Goal: Task Accomplishment & Management: Manage account settings

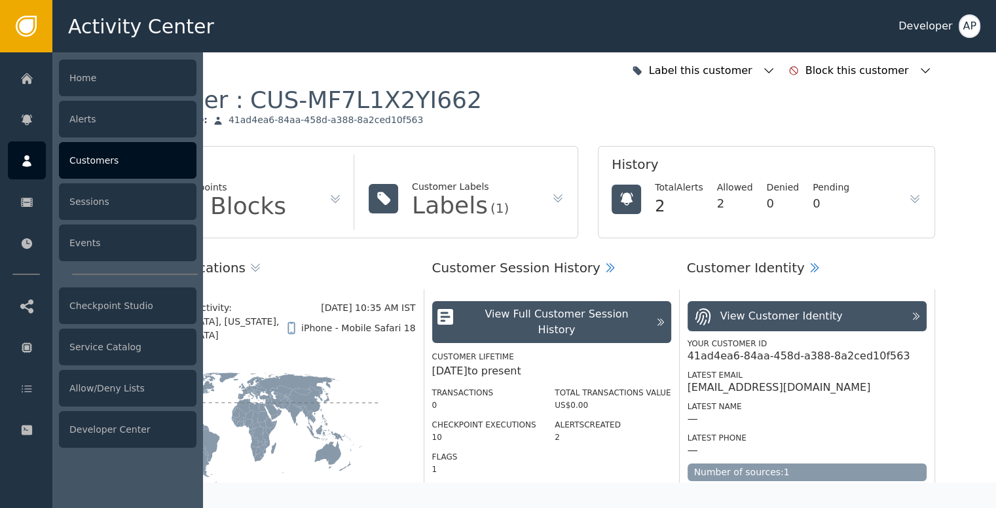
click at [81, 165] on div "Customers" at bounding box center [128, 160] width 138 height 37
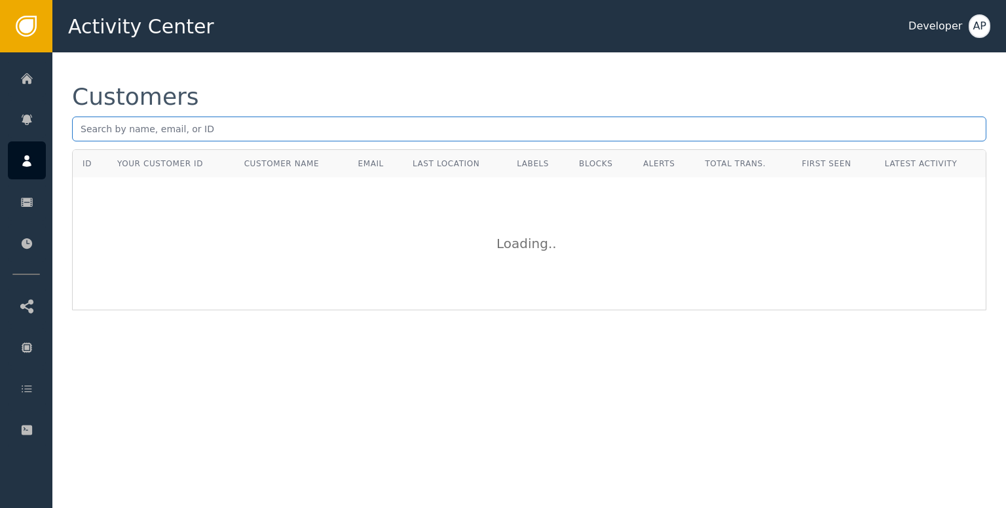
click at [80, 134] on input "text" at bounding box center [529, 129] width 914 height 25
paste input "[EMAIL_ADDRESS][DOMAIN_NAME]"
type input "[EMAIL_ADDRESS][DOMAIN_NAME]"
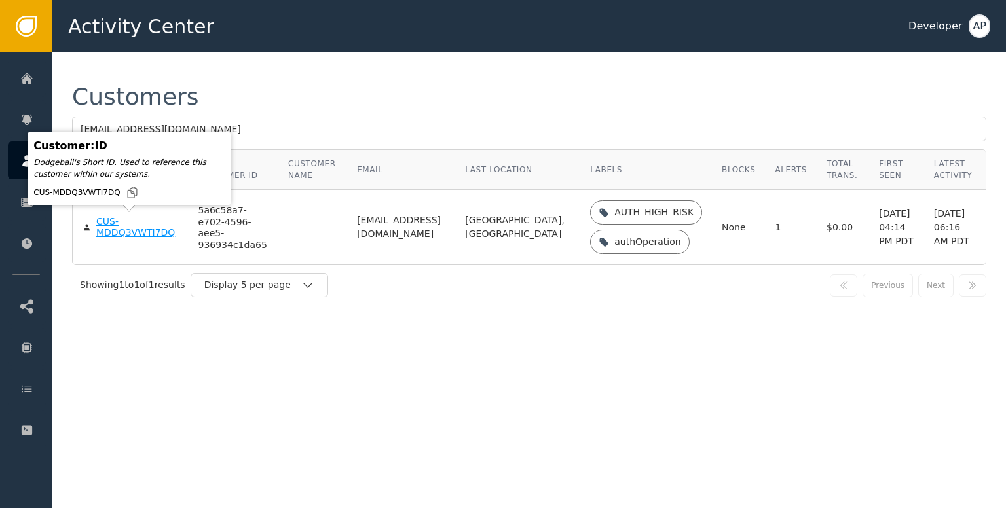
click at [109, 225] on div "CUS-MDDQ3VWTI7DQ" at bounding box center [137, 227] width 82 height 23
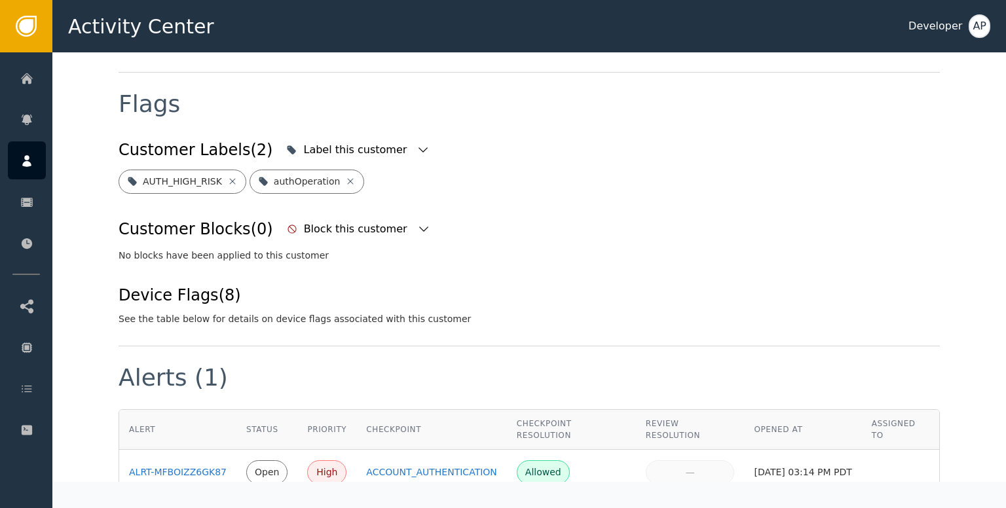
scroll to position [495, 0]
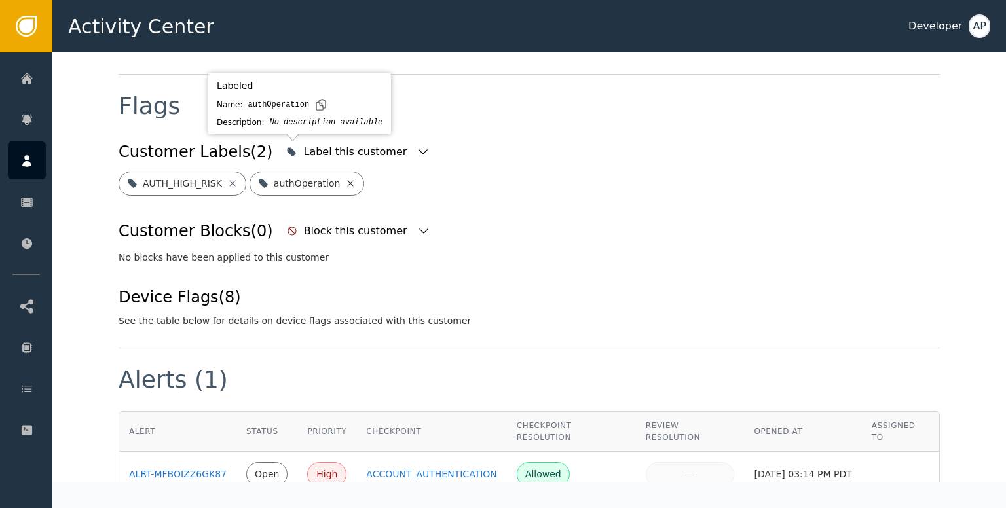
click at [348, 180] on icon at bounding box center [351, 183] width 6 height 6
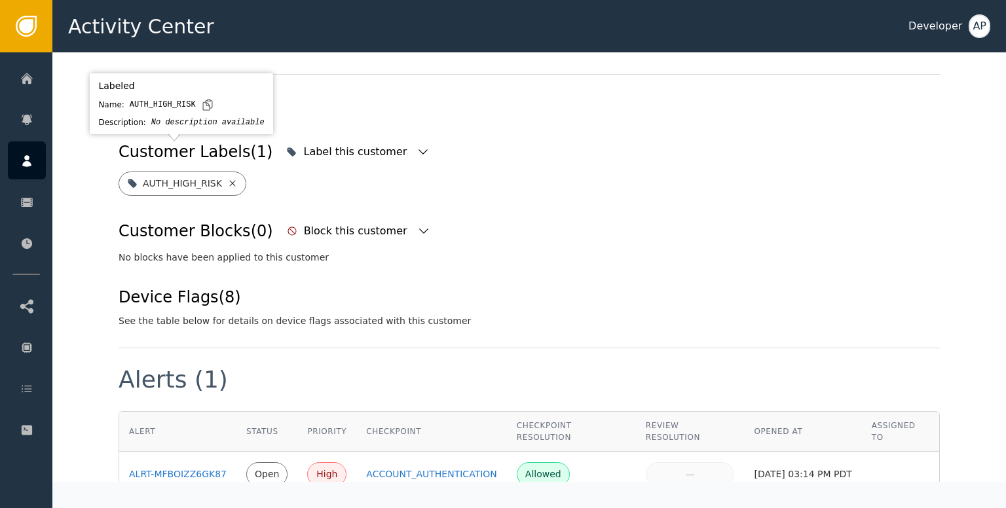
click at [227, 178] on icon at bounding box center [232, 183] width 10 height 10
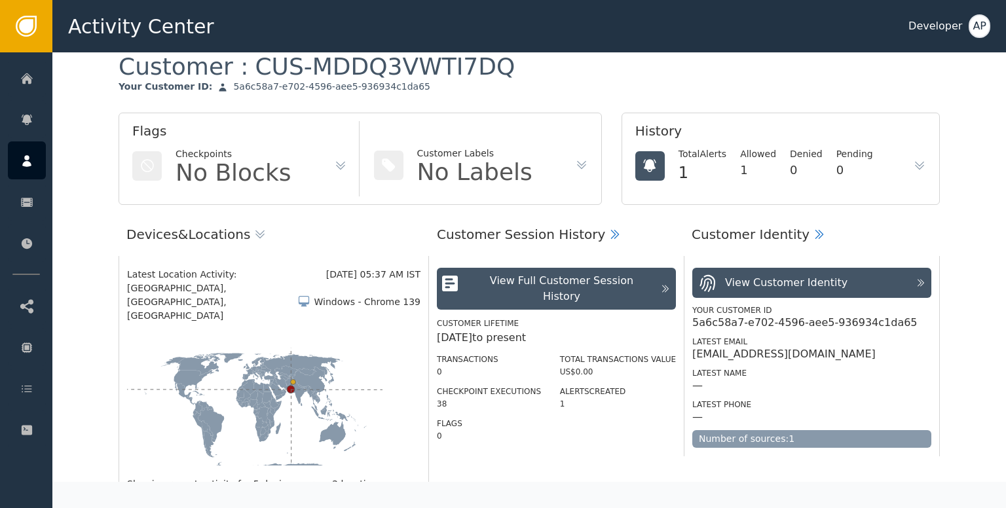
scroll to position [0, 0]
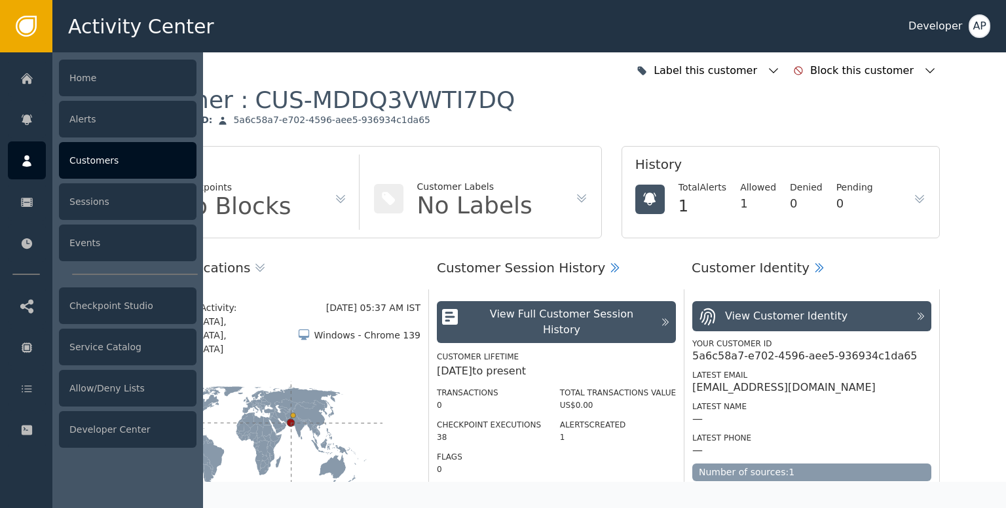
click at [75, 160] on div "Customers" at bounding box center [128, 160] width 138 height 37
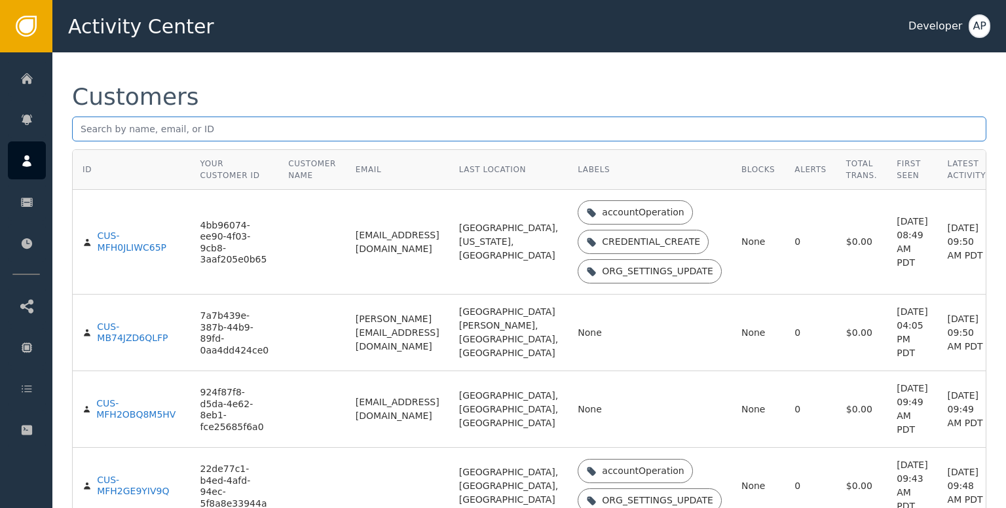
click at [82, 130] on input "text" at bounding box center [529, 129] width 914 height 25
paste input "[DOMAIN_NAME][EMAIL_ADDRESS][DOMAIN_NAME]"
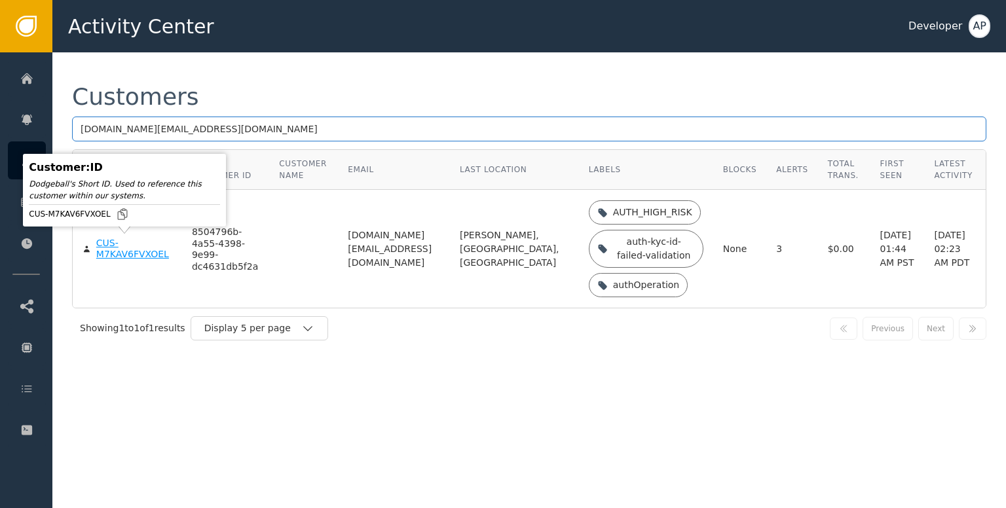
type input "[DOMAIN_NAME][EMAIL_ADDRESS][DOMAIN_NAME]"
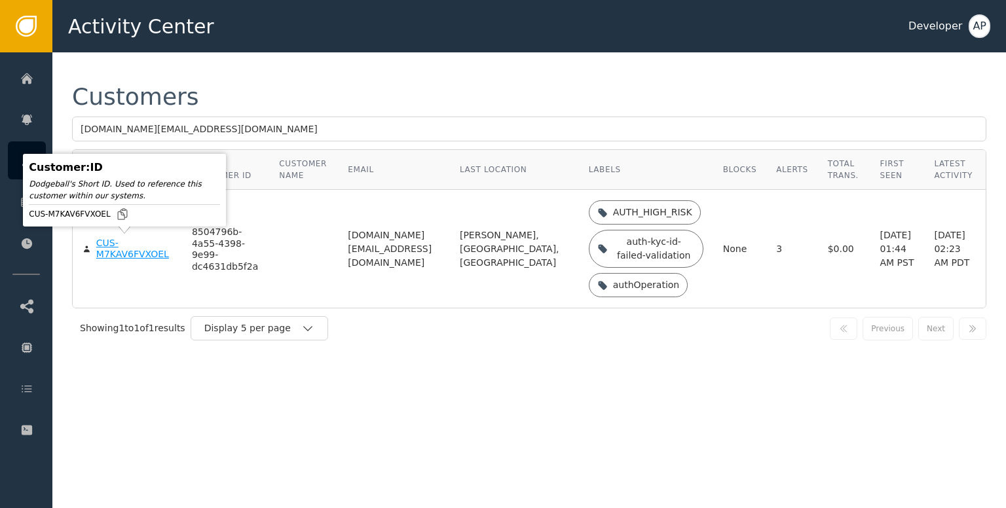
click at [110, 252] on div "CUS-M7KAV6FVXOEL" at bounding box center [134, 249] width 76 height 23
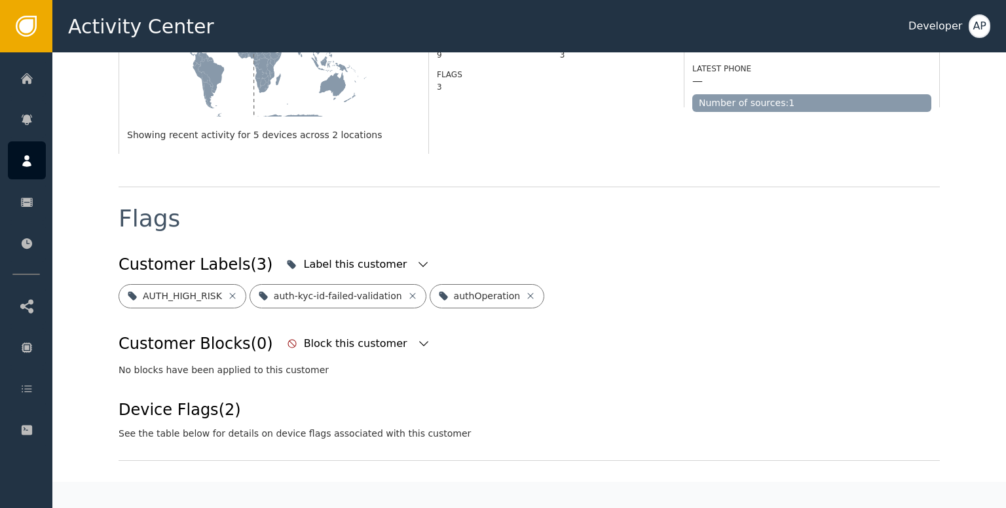
scroll to position [382, 0]
click at [525, 291] on icon at bounding box center [530, 296] width 10 height 10
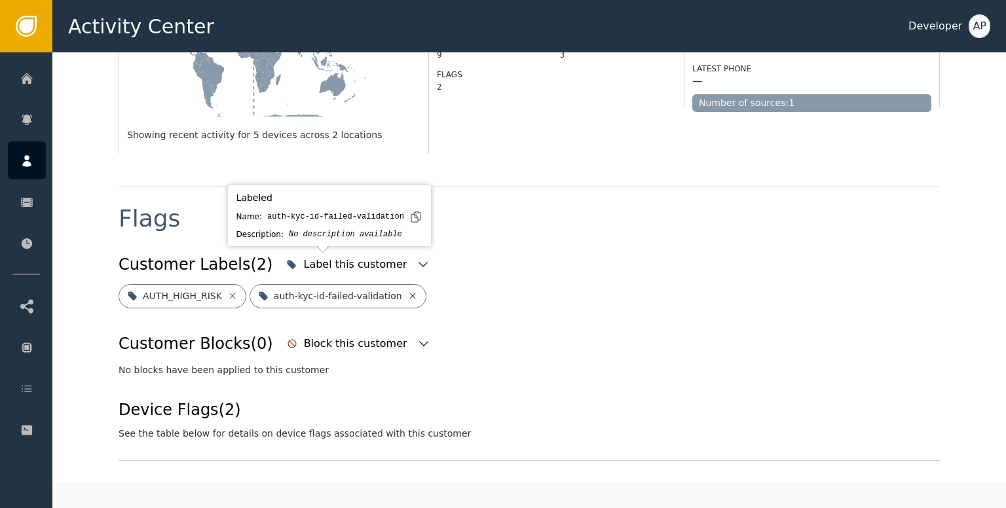
click at [407, 291] on icon at bounding box center [412, 296] width 10 height 10
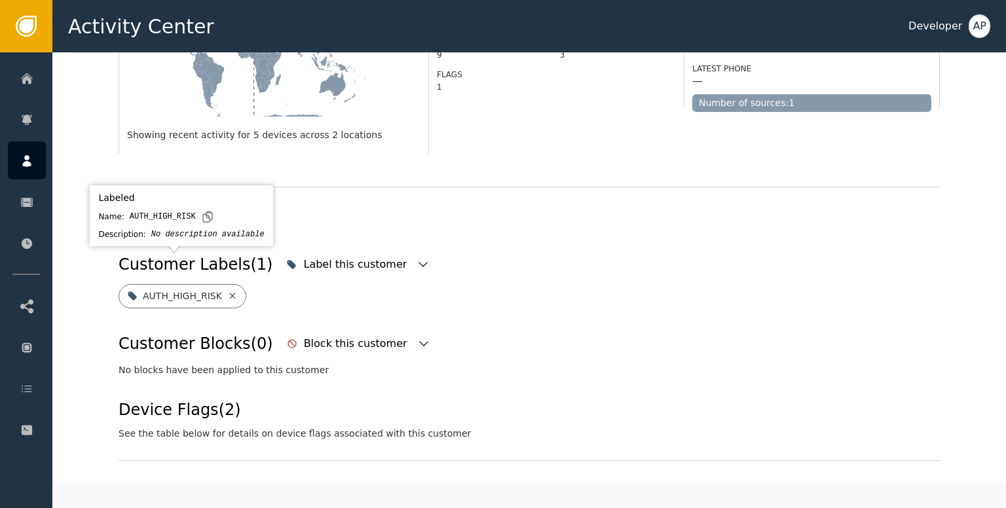
click at [227, 291] on icon at bounding box center [232, 296] width 10 height 10
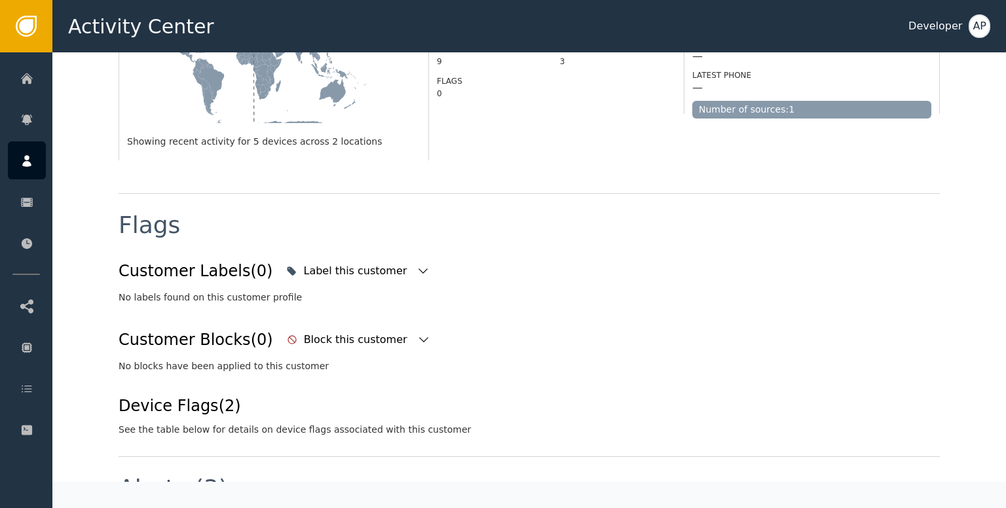
scroll to position [364, 0]
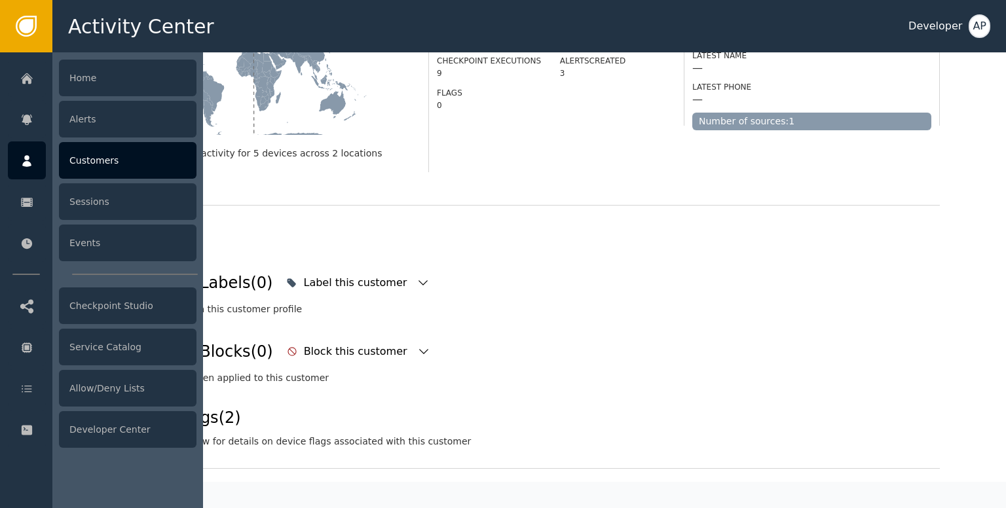
click at [89, 151] on div "Customers" at bounding box center [128, 160] width 138 height 37
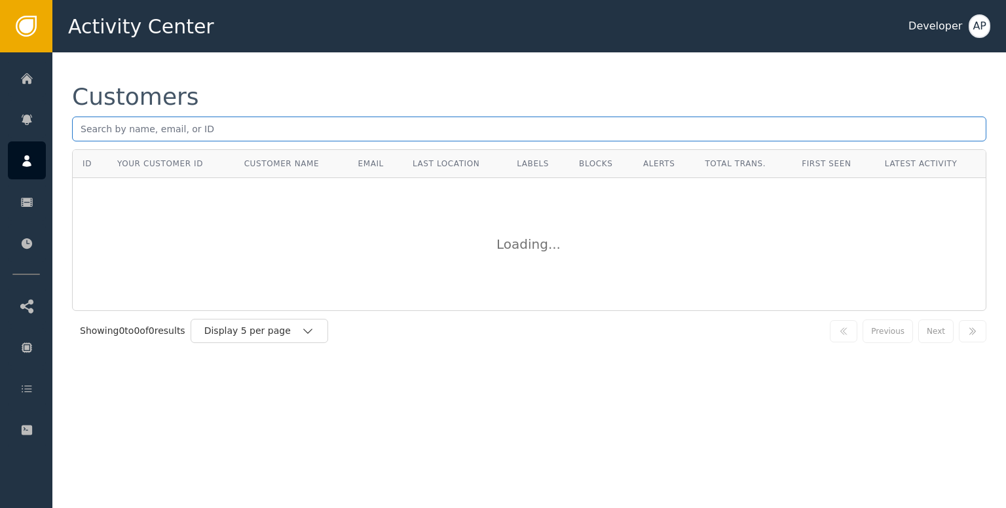
click at [84, 134] on input "text" at bounding box center [529, 129] width 914 height 25
type input "harrymoorecontent"
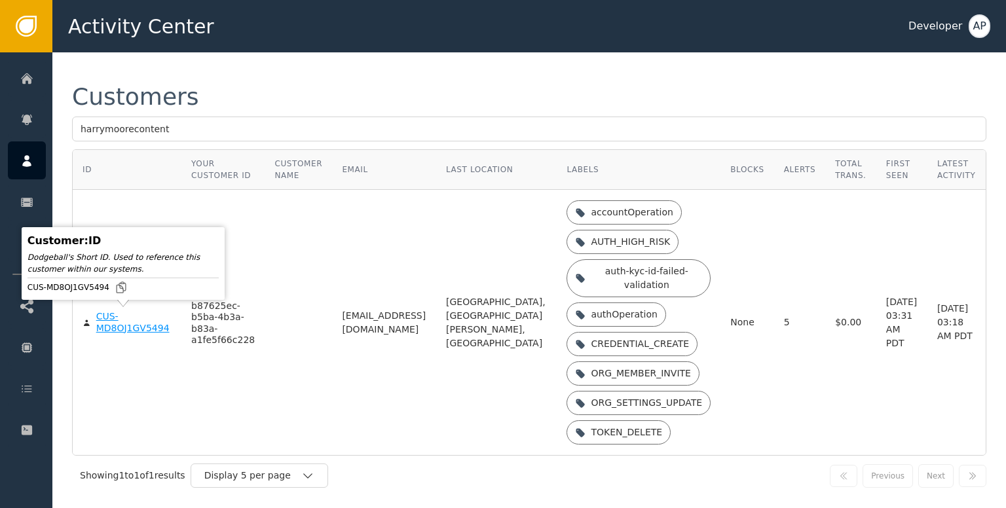
click at [103, 322] on div "CUS-MD8OJ1GV5494" at bounding box center [133, 322] width 75 height 23
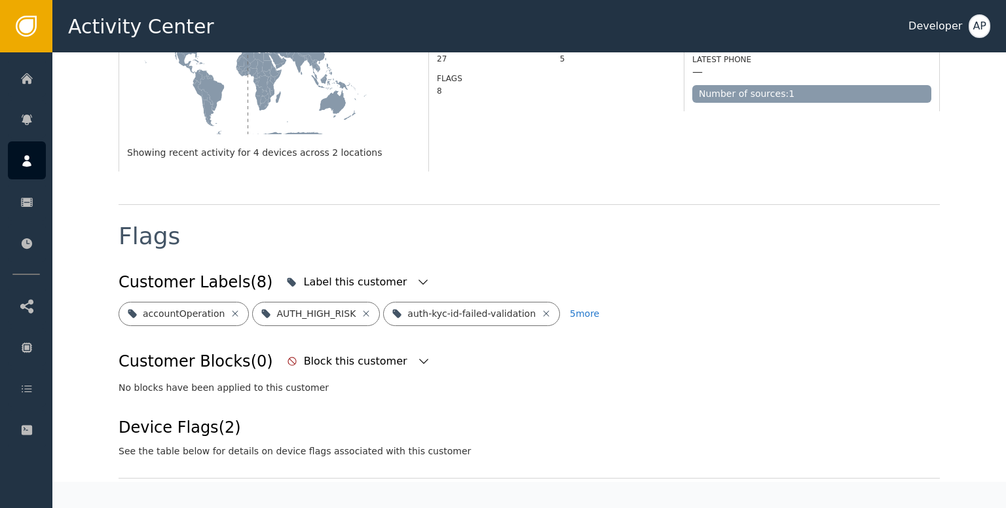
scroll to position [379, 0]
click at [230, 308] on icon at bounding box center [235, 313] width 10 height 10
click at [227, 308] on icon at bounding box center [232, 313] width 10 height 10
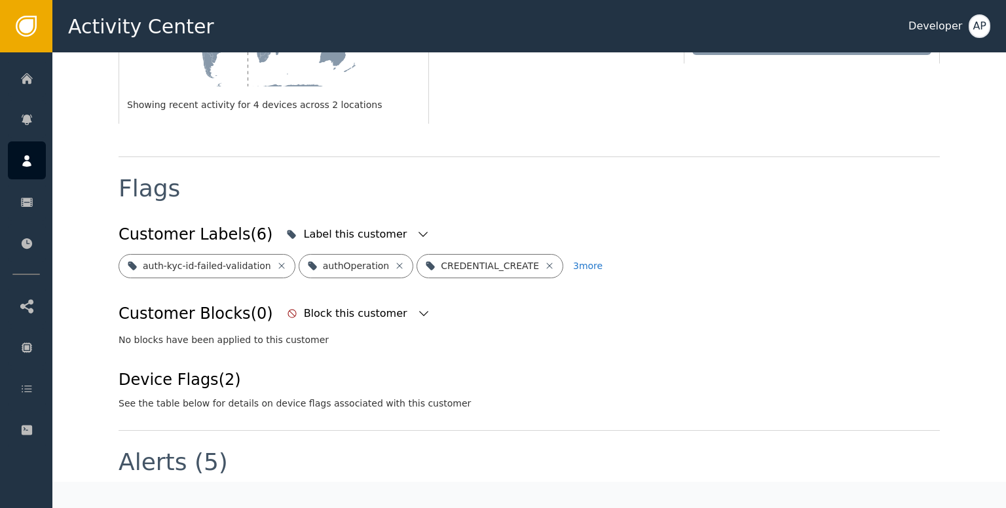
scroll to position [424, 0]
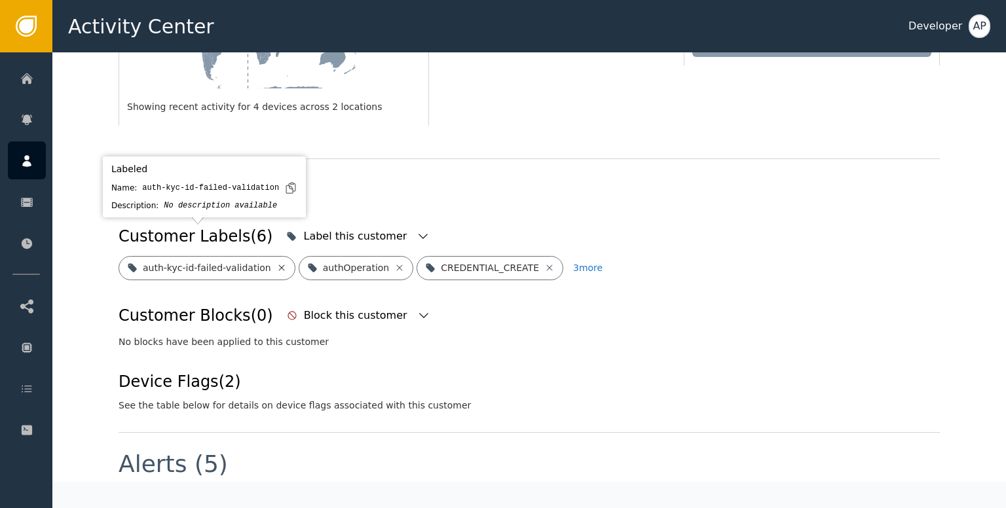
click at [276, 263] on icon at bounding box center [281, 268] width 10 height 10
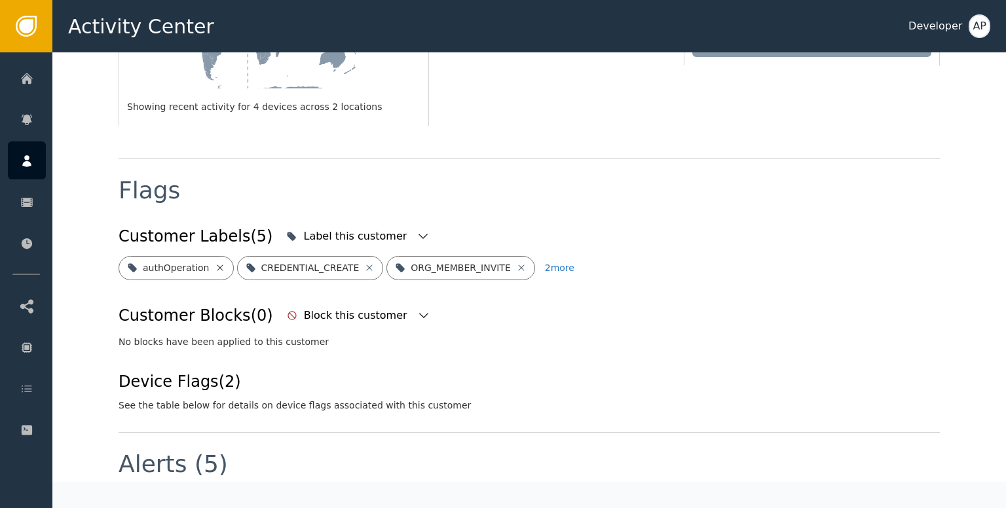
click at [215, 263] on icon at bounding box center [220, 268] width 10 height 10
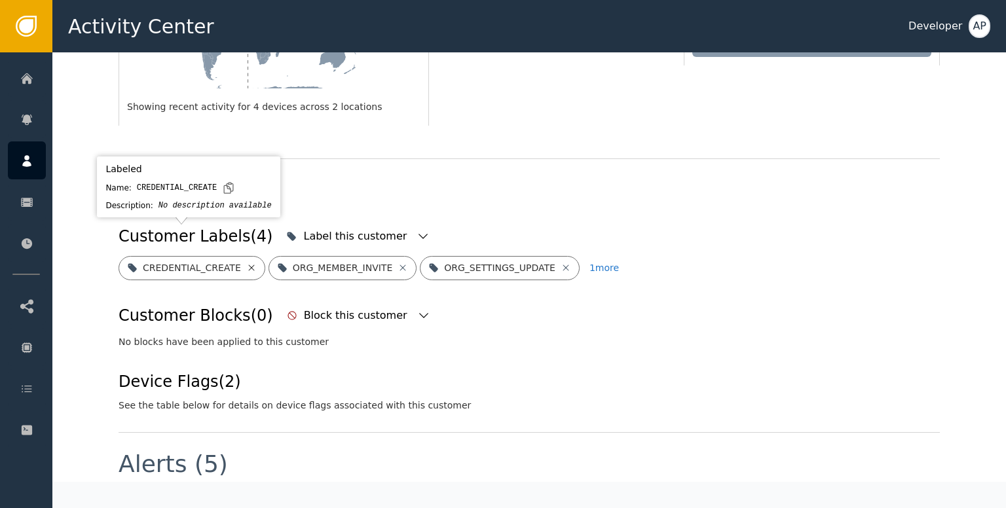
click at [248, 265] on icon at bounding box center [251, 268] width 6 height 6
click at [248, 263] on icon at bounding box center [253, 268] width 10 height 10
click at [259, 263] on icon at bounding box center [264, 268] width 10 height 10
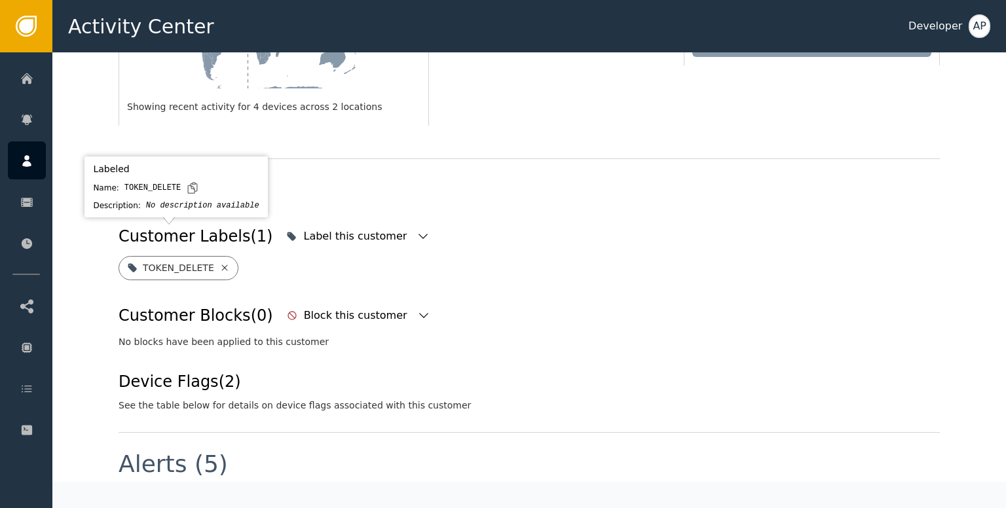
click at [221, 265] on icon at bounding box center [224, 268] width 6 height 6
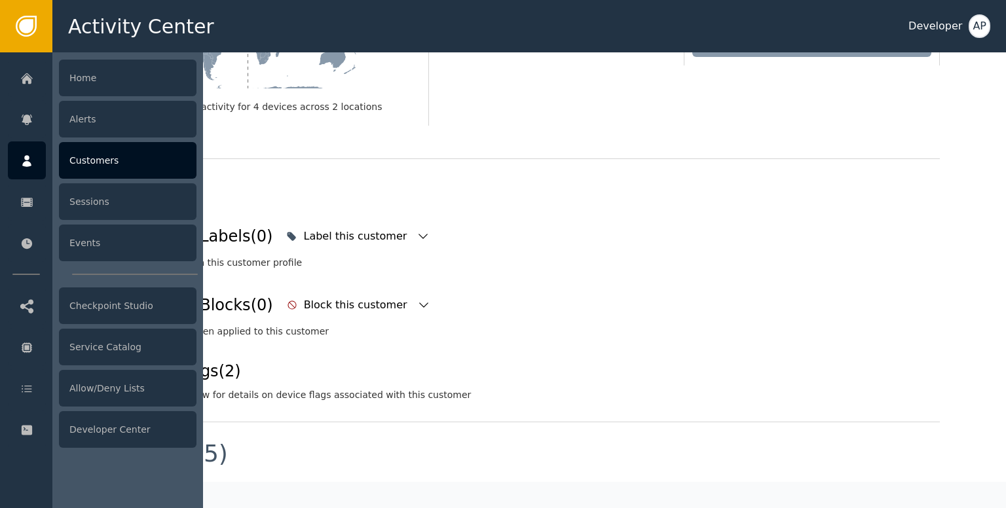
click at [86, 162] on div "Customers" at bounding box center [128, 160] width 138 height 37
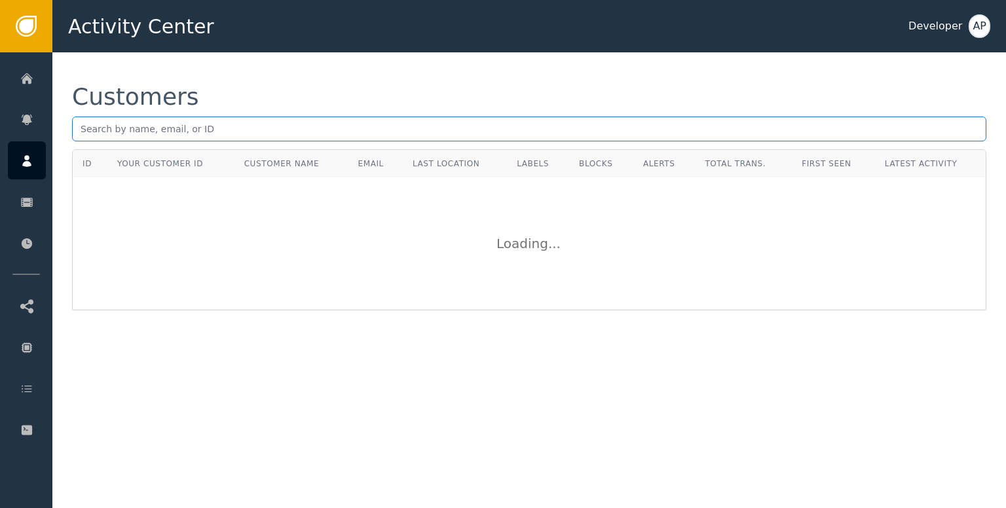
click at [89, 129] on input "text" at bounding box center [529, 129] width 914 height 25
paste input "[PERSON_NAME][EMAIL_ADDRESS][DOMAIN_NAME]"
type input "j"
paste input "[PERSON_NAME][EMAIL_ADDRESS][DOMAIN_NAME]"
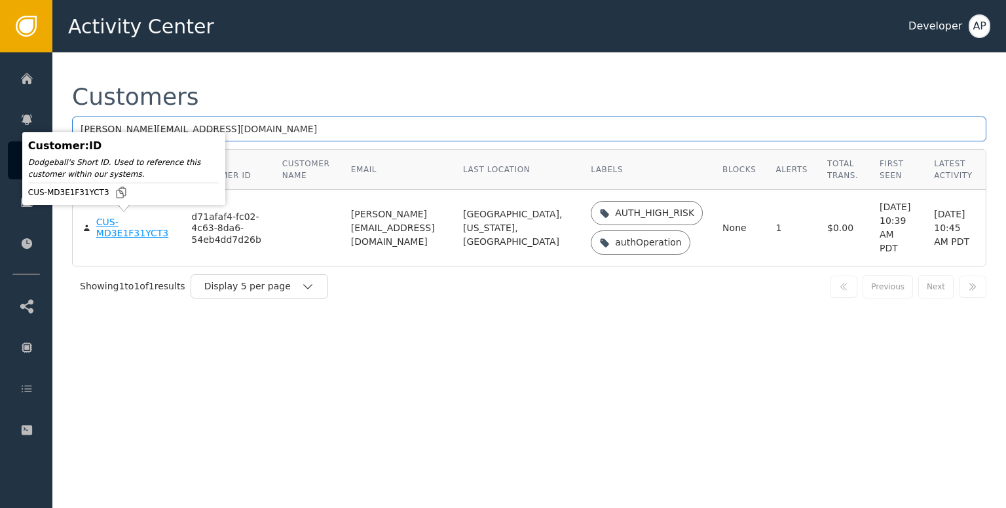
type input "[PERSON_NAME][EMAIL_ADDRESS][DOMAIN_NAME]"
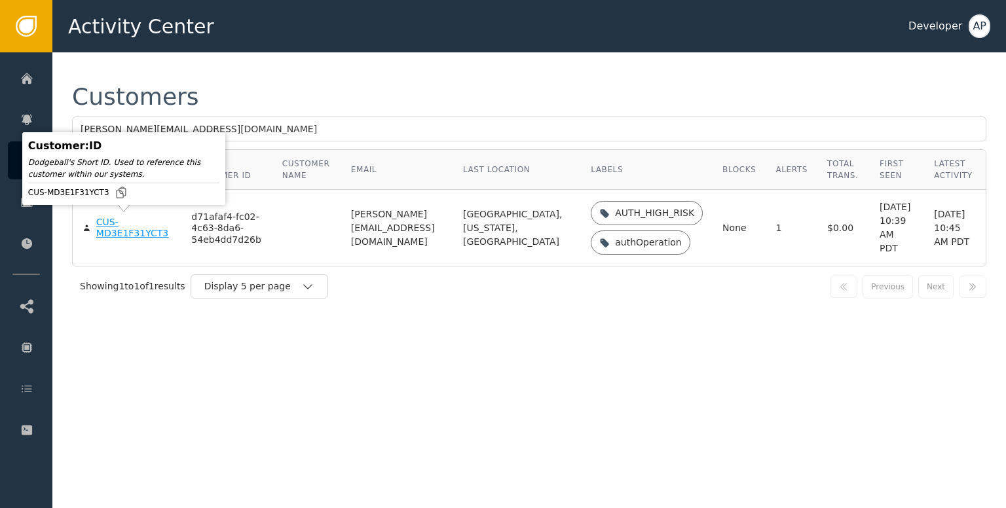
click at [103, 231] on div "CUS-MD3E1F31YCT3" at bounding box center [134, 228] width 76 height 23
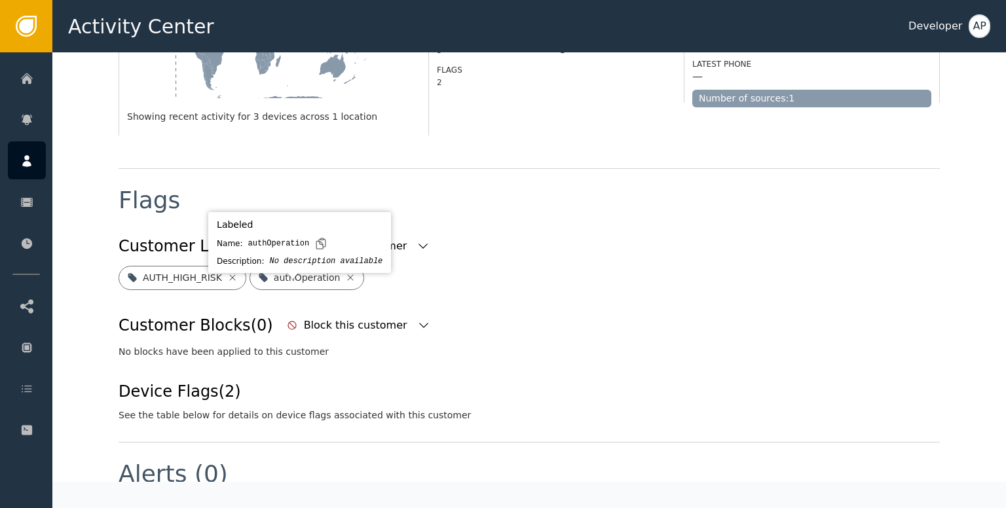
scroll to position [388, 0]
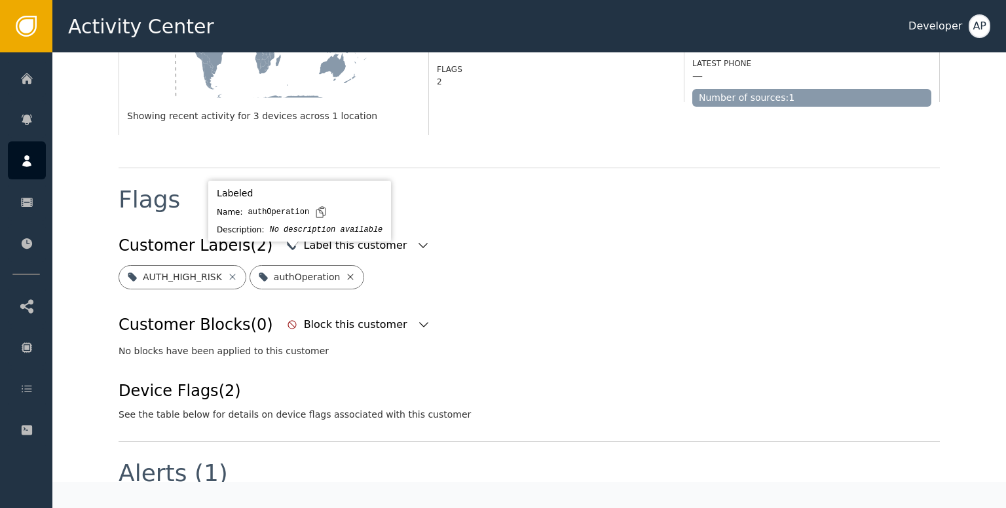
click at [345, 272] on icon at bounding box center [350, 277] width 10 height 10
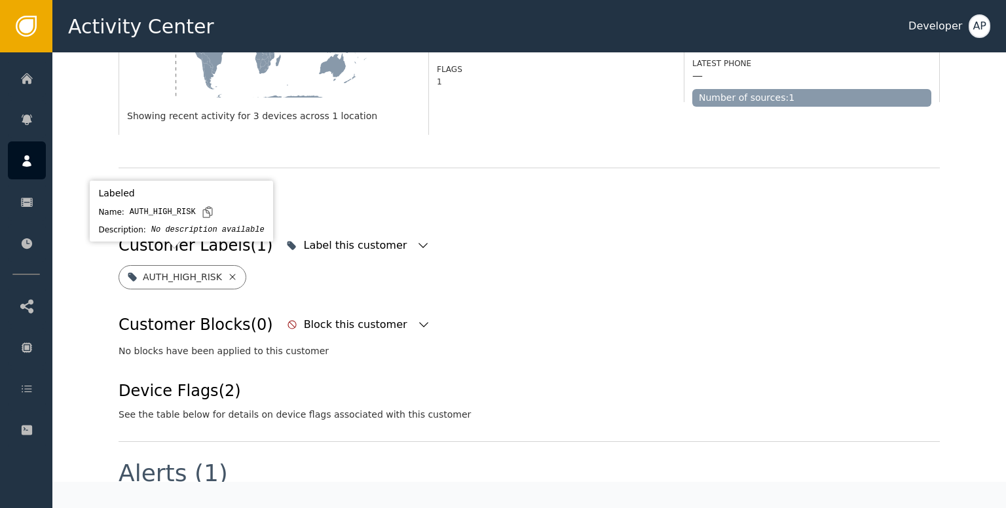
click at [229, 274] on icon at bounding box center [232, 277] width 6 height 6
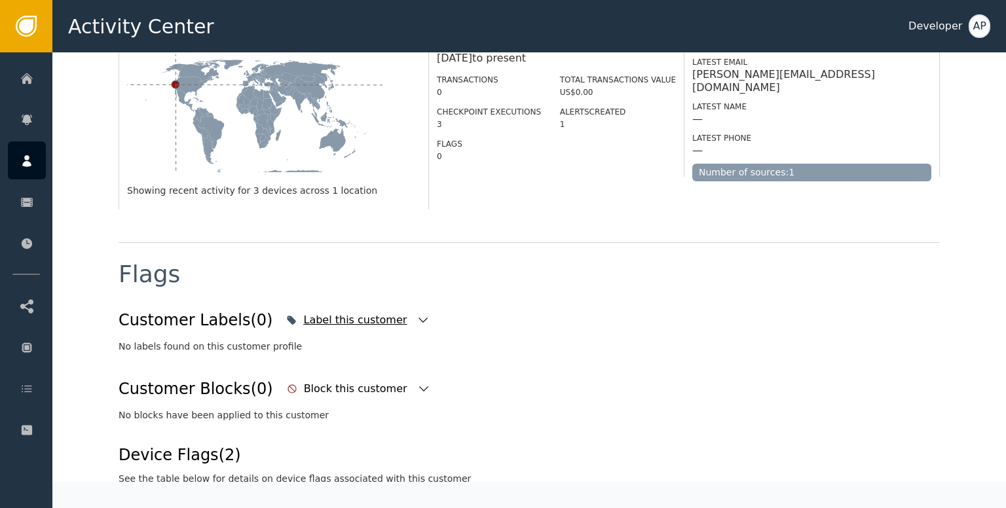
scroll to position [380, 0]
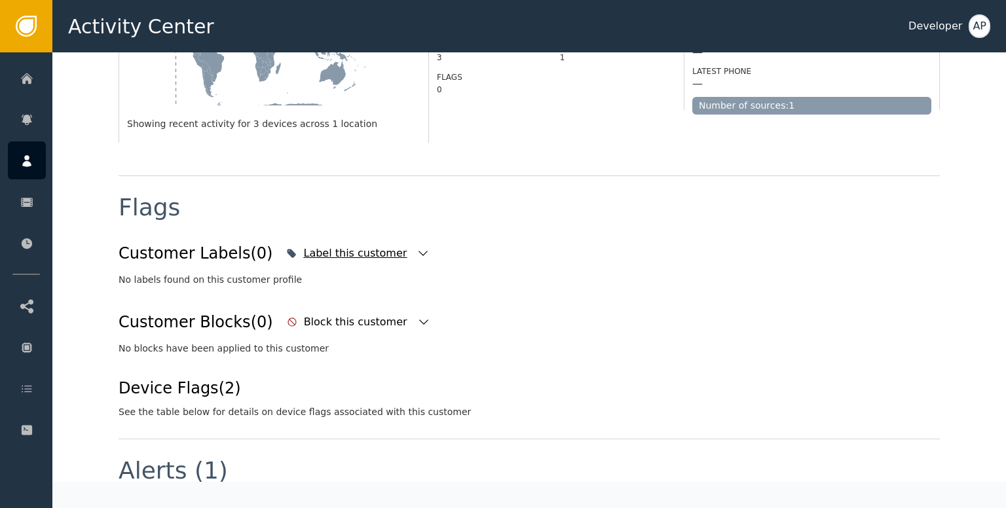
click at [375, 239] on div "Label this customer" at bounding box center [358, 253] width 150 height 29
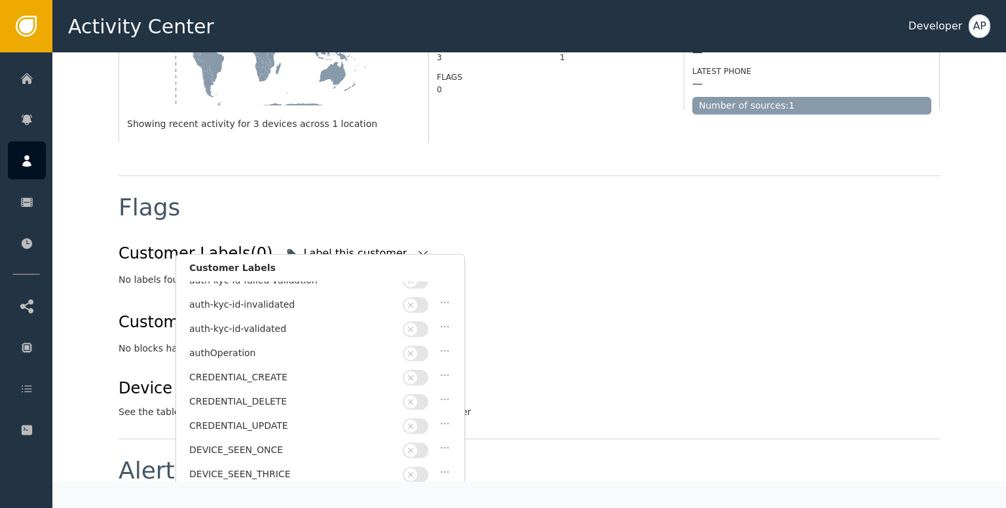
scroll to position [107, 0]
click at [426, 321] on button "button" at bounding box center [416, 329] width 26 height 16
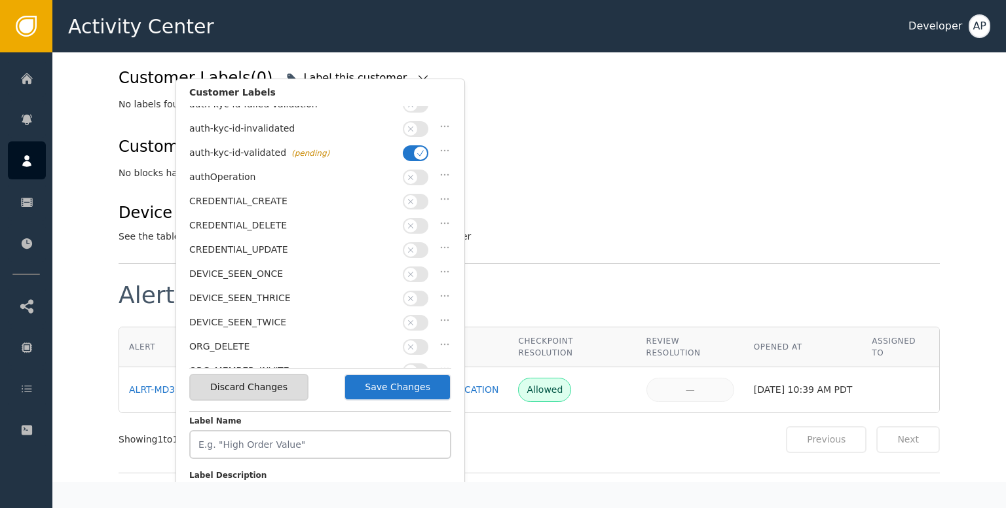
scroll to position [555, 0]
click at [420, 387] on button "Save Changes" at bounding box center [397, 387] width 107 height 27
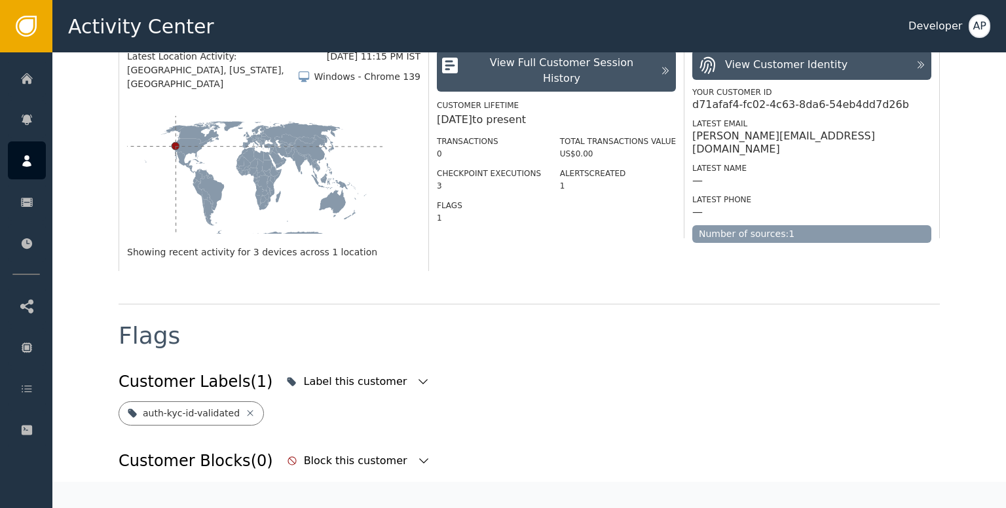
scroll to position [0, 0]
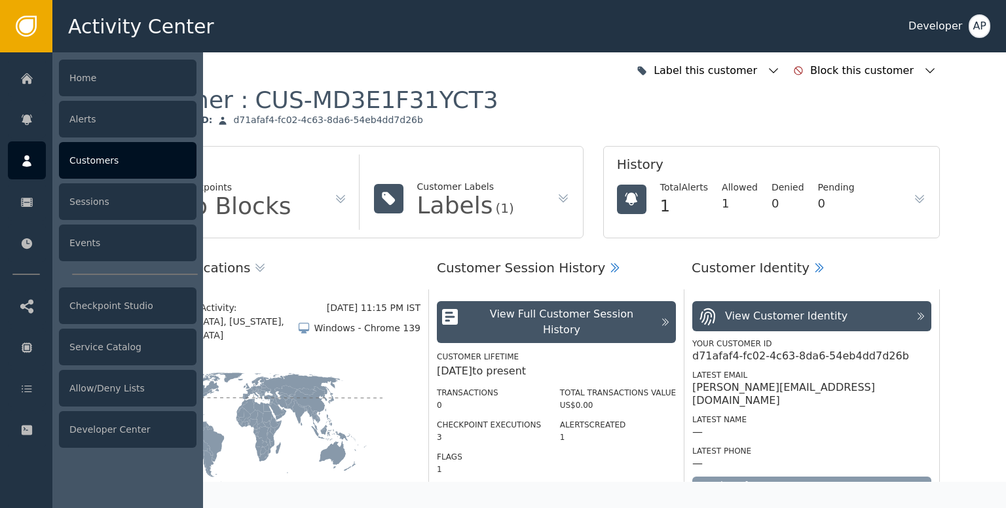
click at [87, 166] on div "Customers" at bounding box center [128, 160] width 138 height 37
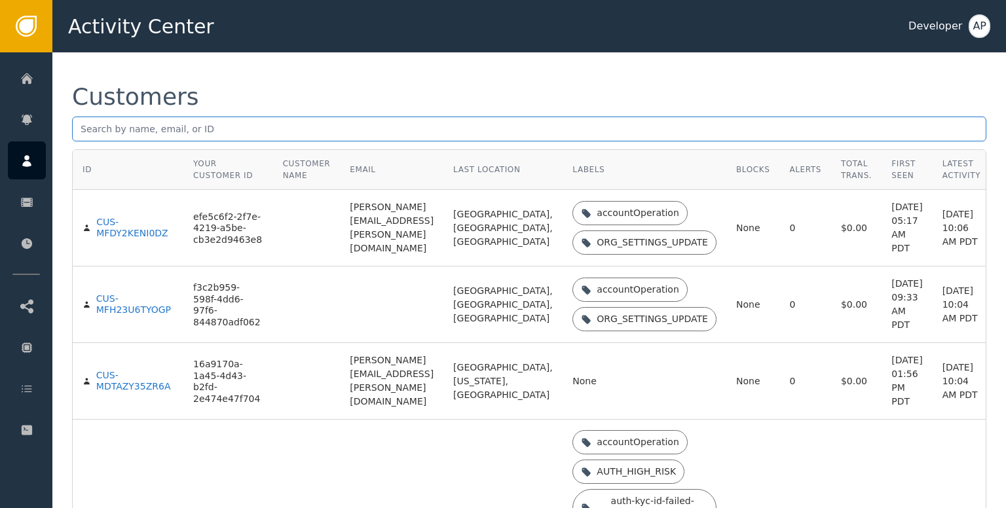
click at [86, 126] on input "text" at bounding box center [529, 129] width 914 height 25
paste input "[PERSON_NAME][EMAIL_ADDRESS][DOMAIN_NAME]"
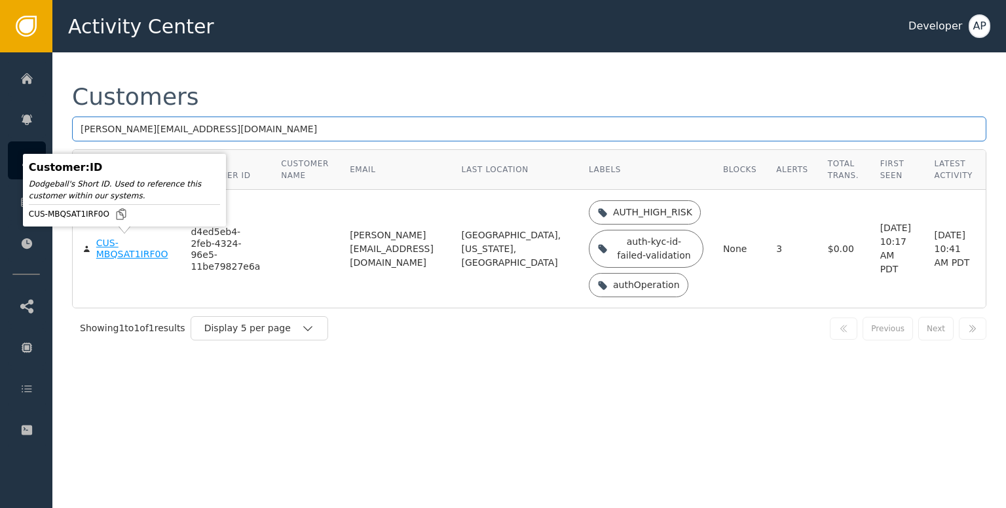
type input "[PERSON_NAME][EMAIL_ADDRESS][DOMAIN_NAME]"
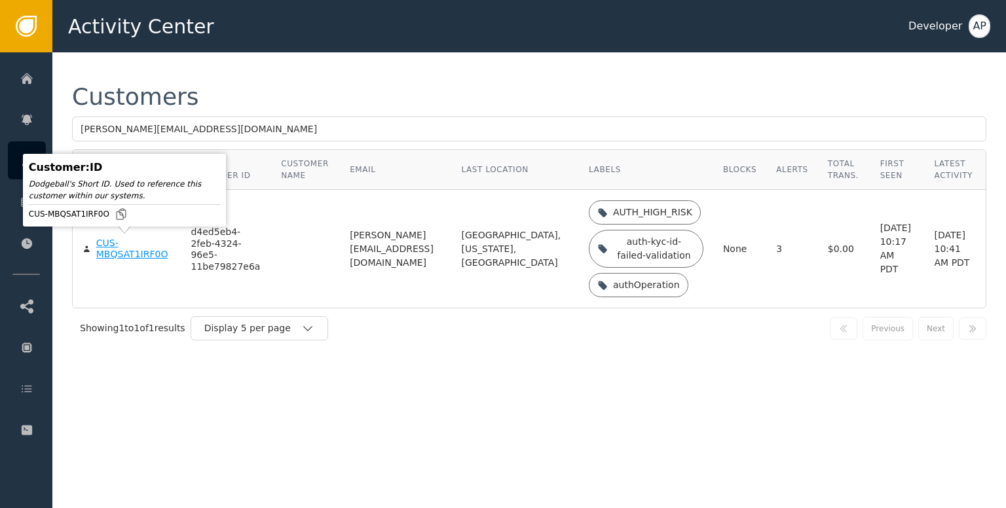
click at [101, 249] on div "CUS-MBQSAT1IRF0O" at bounding box center [133, 249] width 75 height 23
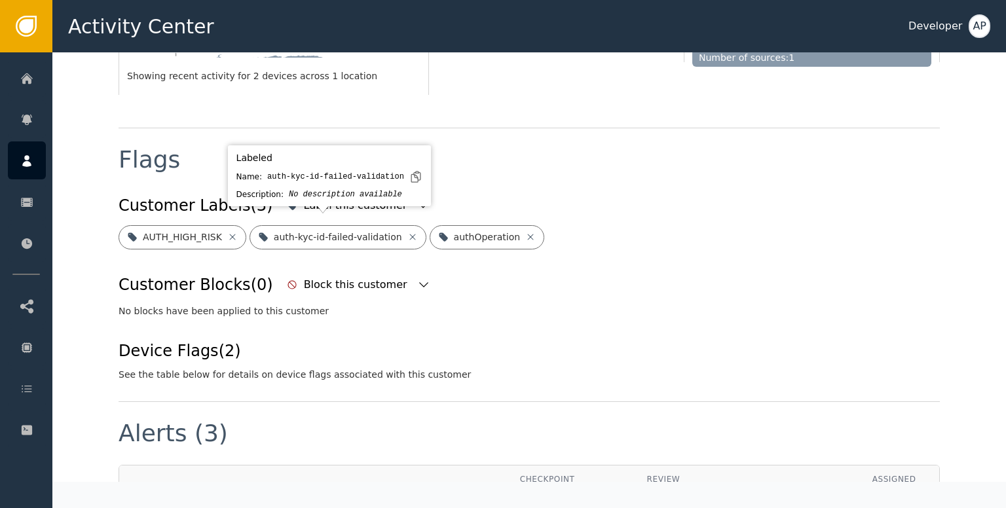
scroll to position [428, 0]
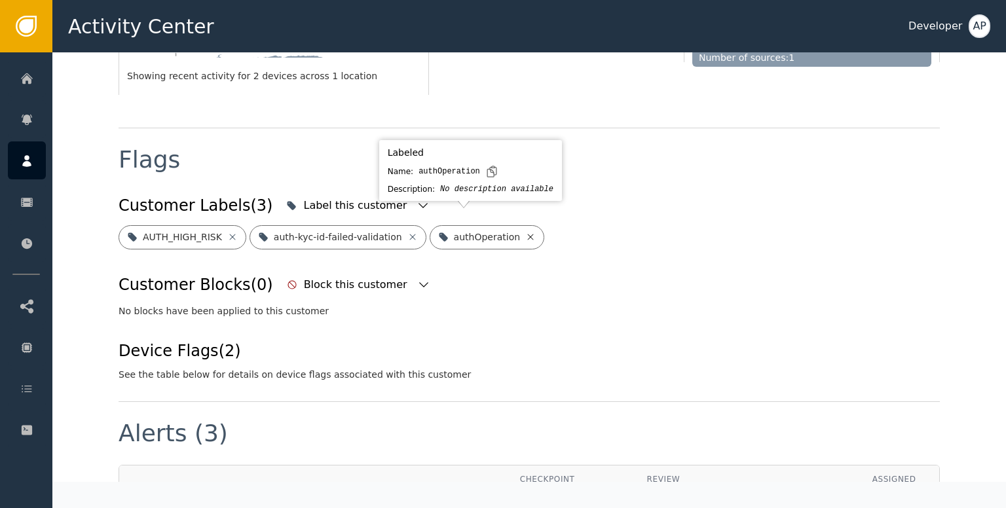
click at [528, 234] on icon at bounding box center [531, 237] width 6 height 6
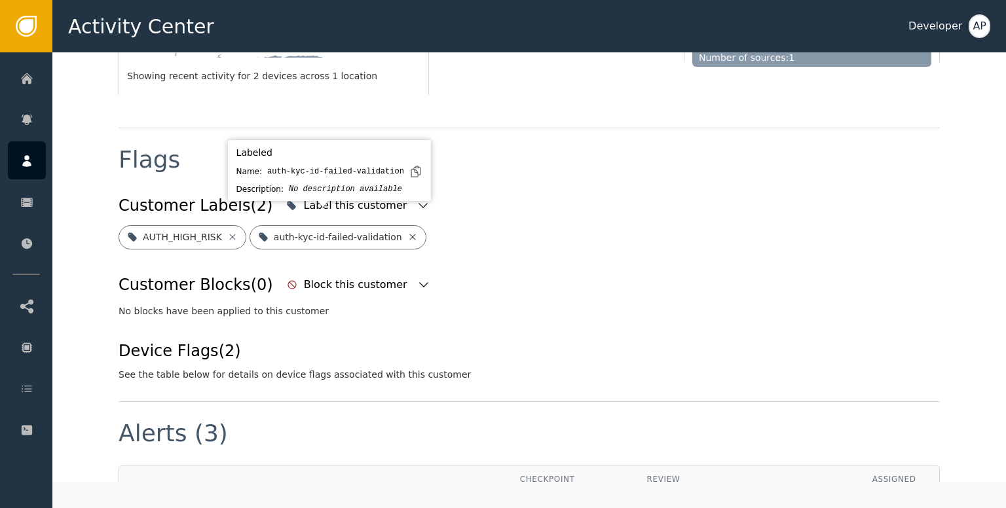
click at [407, 232] on icon at bounding box center [412, 237] width 10 height 10
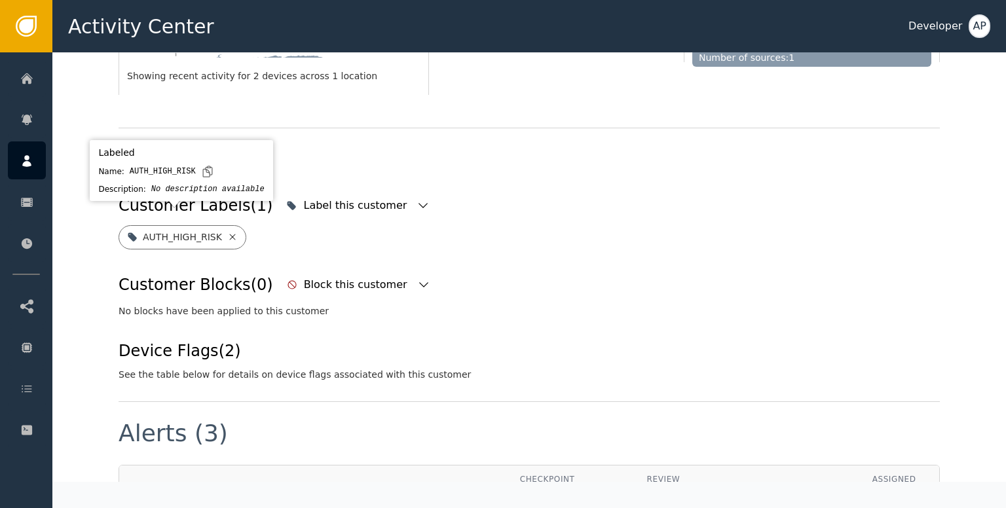
click at [227, 232] on icon at bounding box center [232, 237] width 10 height 10
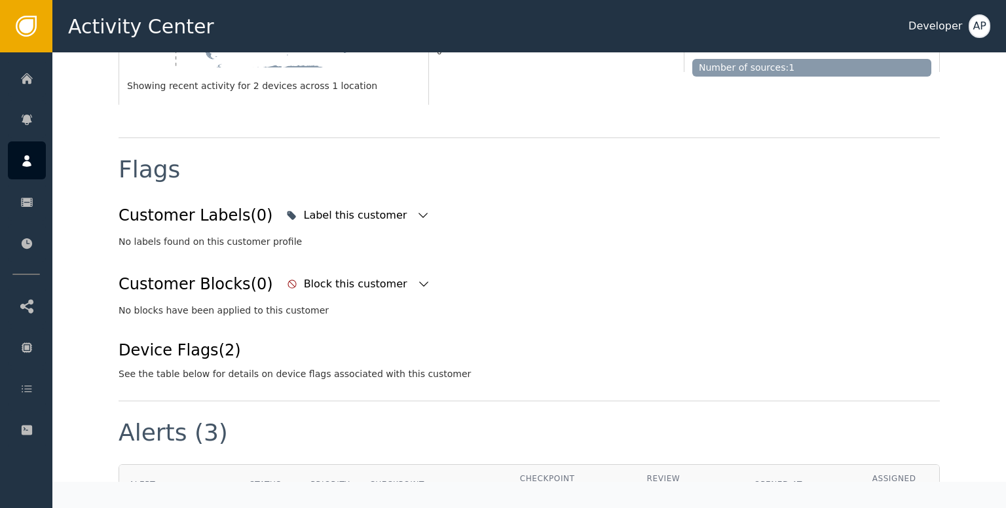
scroll to position [417, 0]
click at [417, 210] on icon "button" at bounding box center [423, 216] width 13 height 13
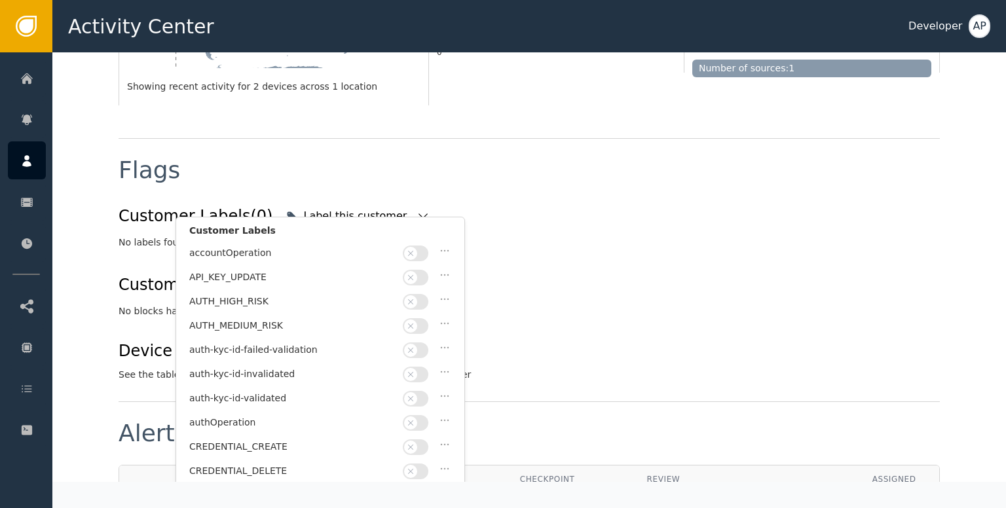
click at [425, 391] on button "button" at bounding box center [416, 399] width 26 height 16
click at [526, 371] on div "Flags Customer Labels (0) Label this customer Customer Labels accountOperation …" at bounding box center [529, 270] width 821 height 263
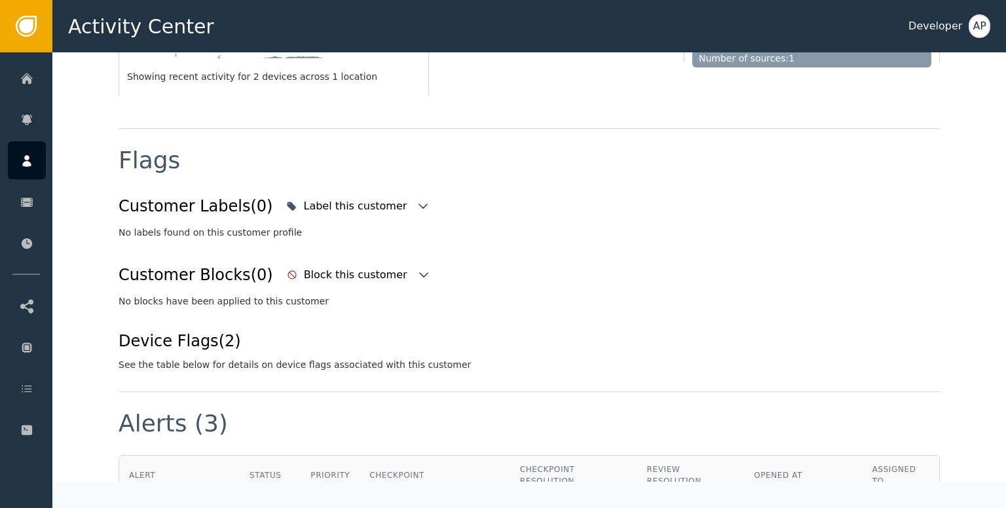
scroll to position [428, 0]
click at [417, 199] on icon "button" at bounding box center [423, 205] width 13 height 13
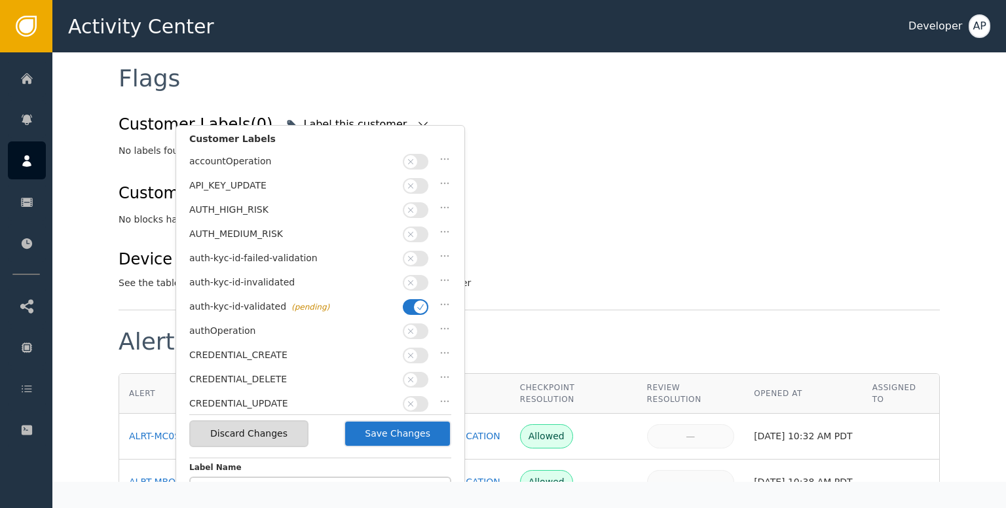
scroll to position [607, 0]
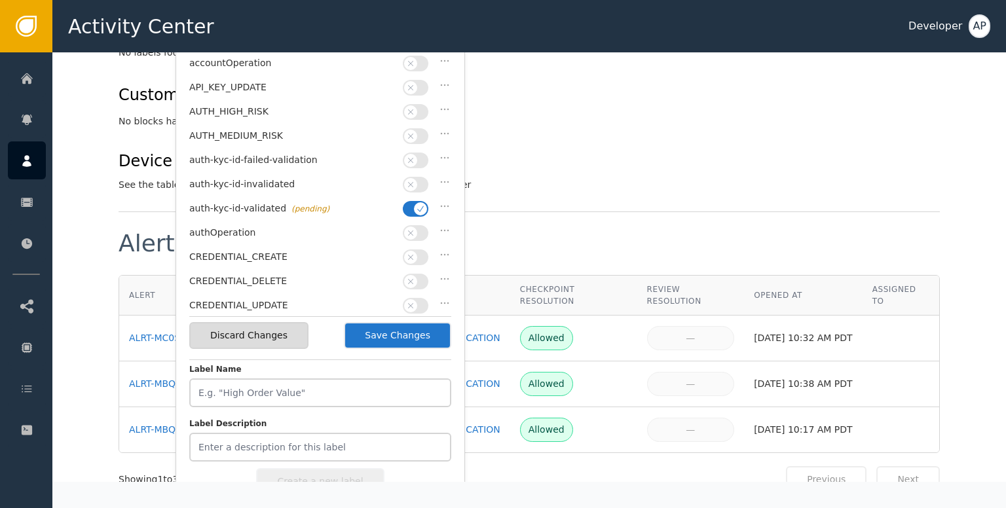
click at [424, 339] on button "Save Changes" at bounding box center [397, 335] width 107 height 27
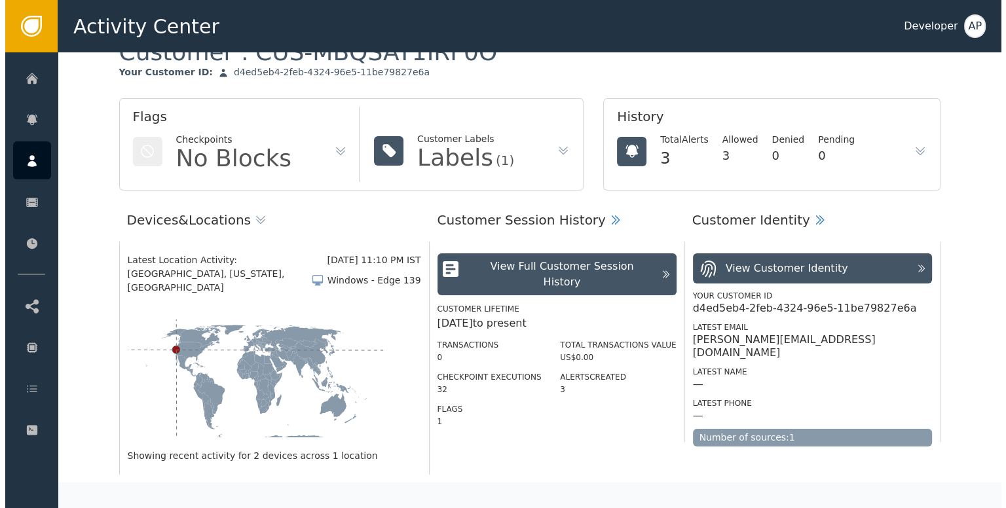
scroll to position [0, 0]
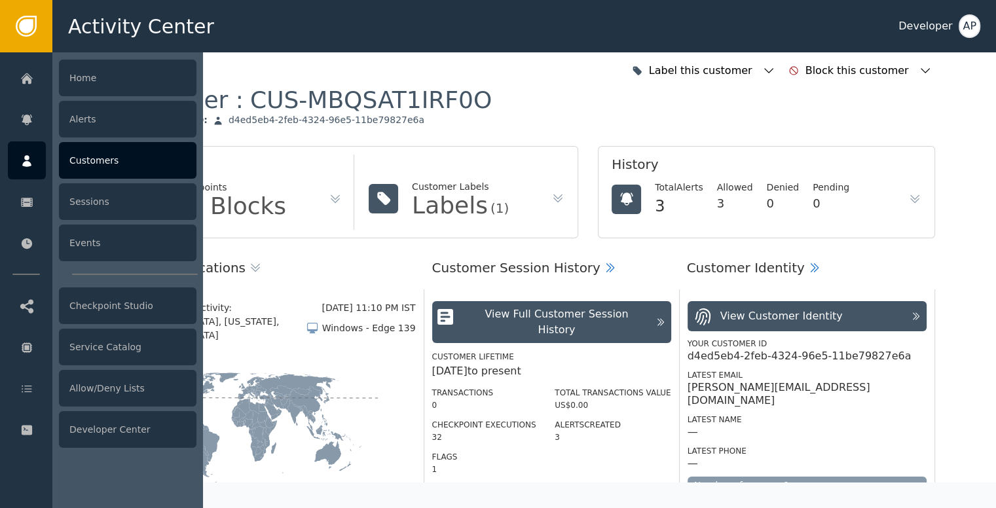
click at [86, 160] on div "Customers" at bounding box center [128, 160] width 138 height 37
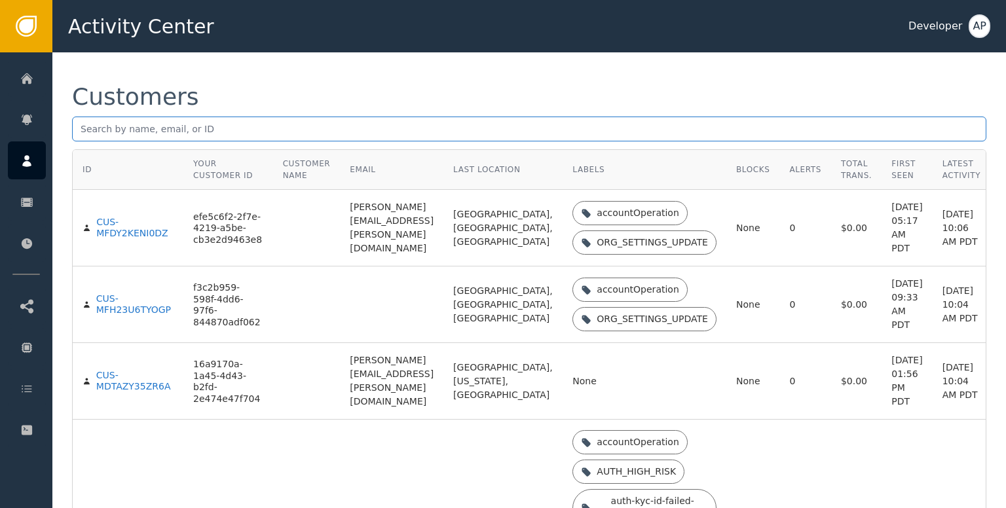
click at [79, 132] on input "text" at bounding box center [529, 129] width 914 height 25
paste input "[PERSON_NAME][EMAIL_ADDRESS][DOMAIN_NAME]"
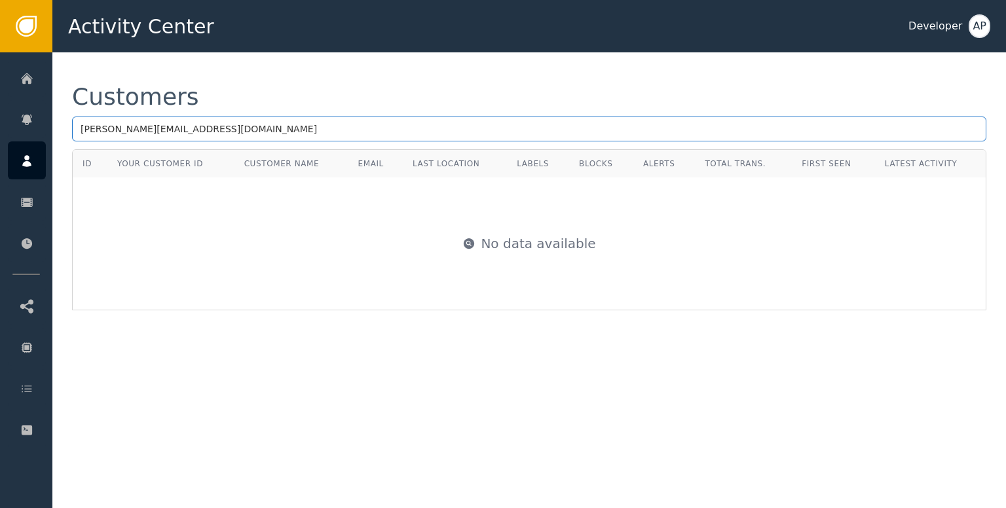
type input "[PERSON_NAME][EMAIL_ADDRESS][DOMAIN_NAME]"
